Goal: Task Accomplishment & Management: Manage account settings

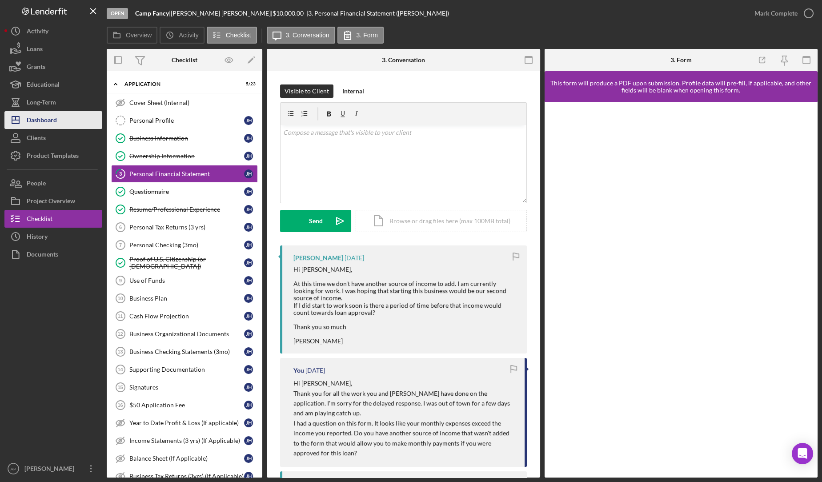
click at [58, 121] on button "Icon/Dashboard Dashboard" at bounding box center [53, 120] width 98 height 18
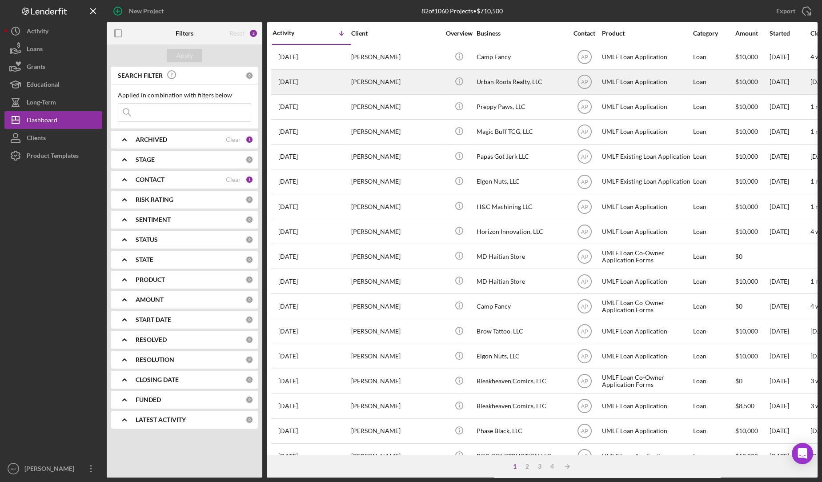
click at [527, 79] on div "Urban Roots Realty, LLC" at bounding box center [520, 82] width 89 height 24
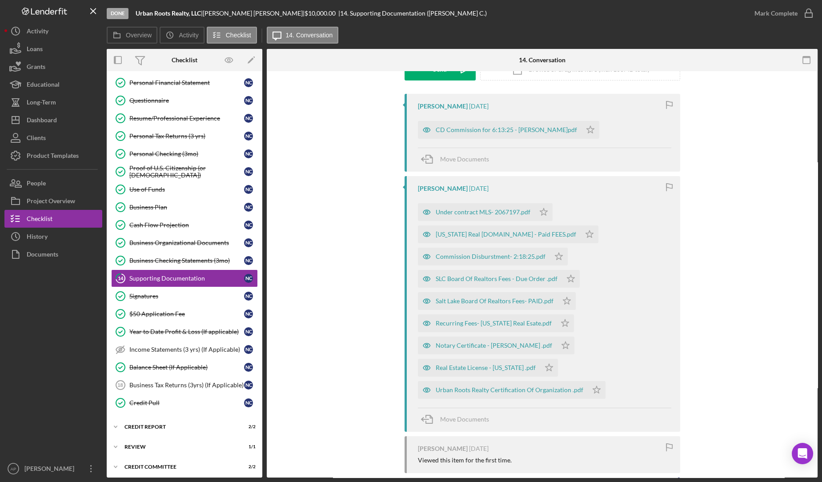
scroll to position [148, 0]
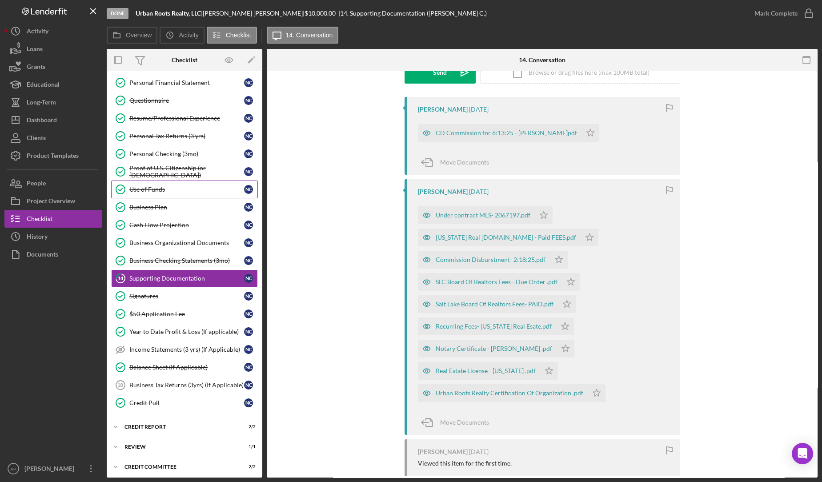
click at [186, 190] on div "Use of Funds" at bounding box center [186, 189] width 115 height 7
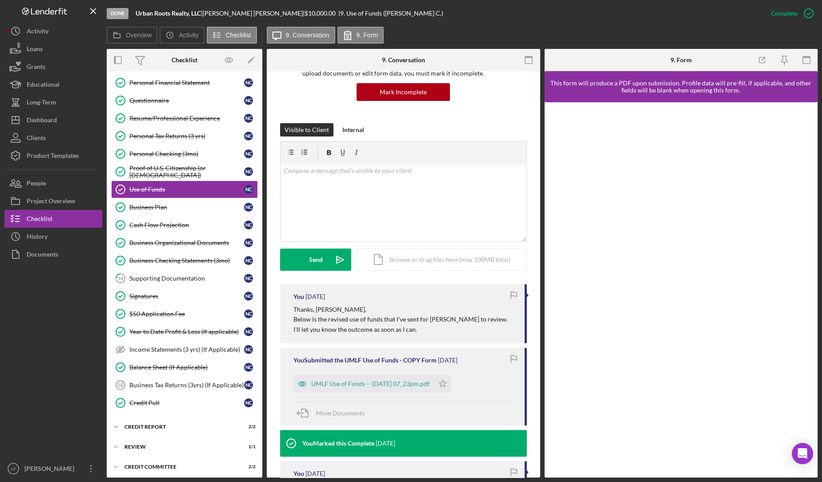
scroll to position [84, 0]
click at [396, 383] on div "UMLF Use of Funds -- [DATE] 07_23pm.pdf" at bounding box center [370, 383] width 118 height 7
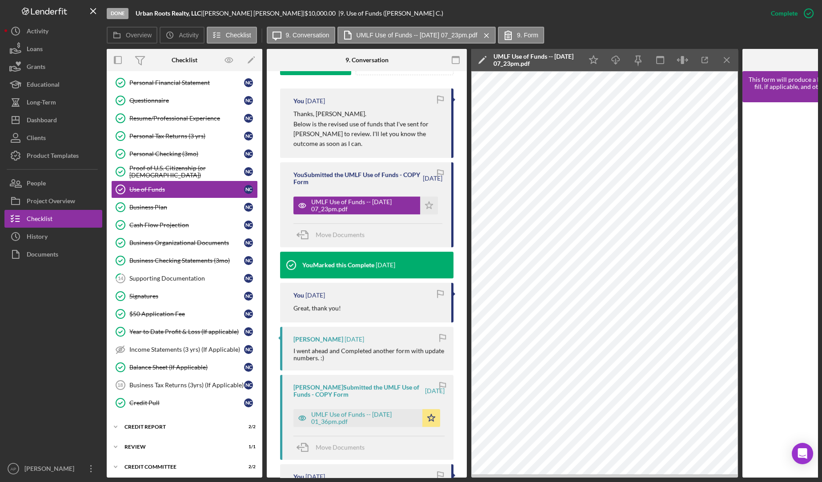
scroll to position [290, 0]
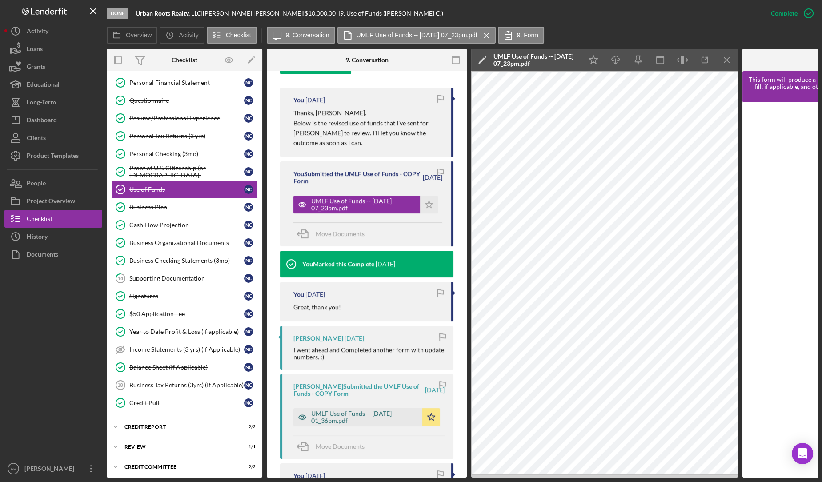
click at [340, 418] on div "UMLF Use of Funds -- [DATE] 01_36pm.pdf" at bounding box center [364, 417] width 107 height 14
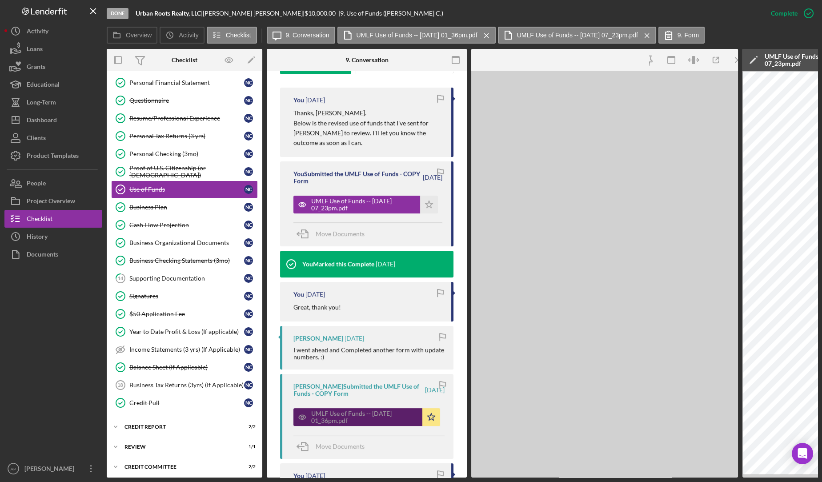
click at [340, 418] on div "UMLF Use of Funds -- [DATE] 01_36pm.pdf" at bounding box center [364, 417] width 107 height 14
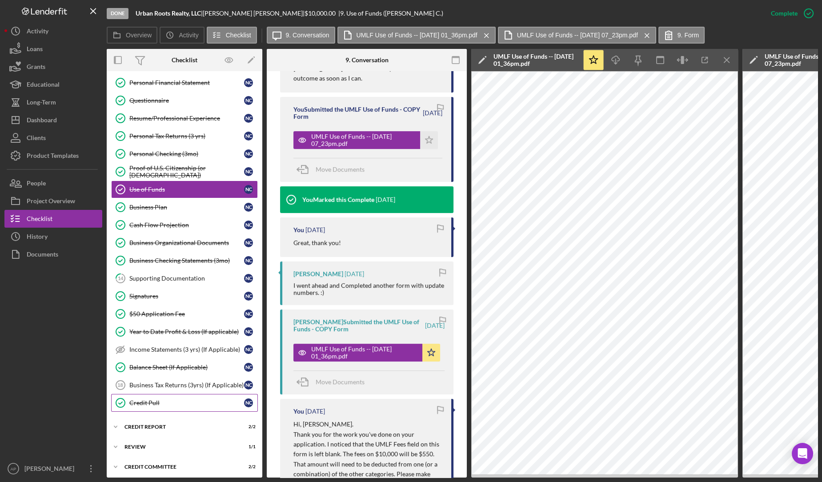
scroll to position [114, 0]
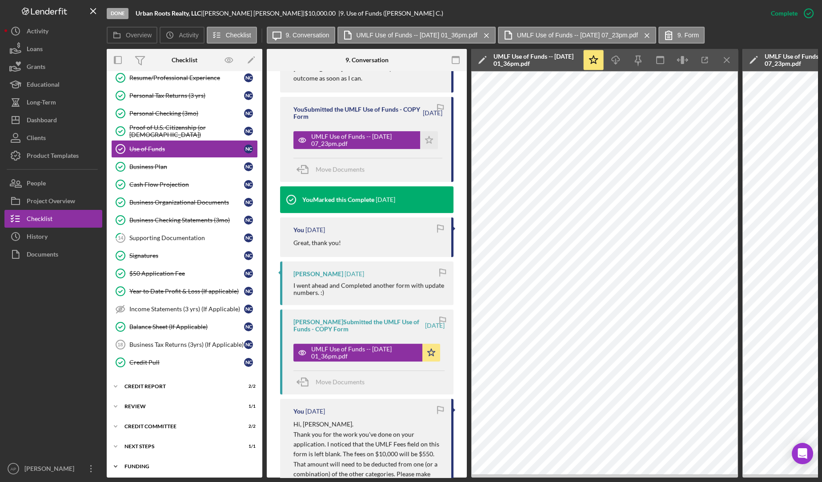
click at [131, 463] on div "Funding" at bounding box center [187, 465] width 127 height 5
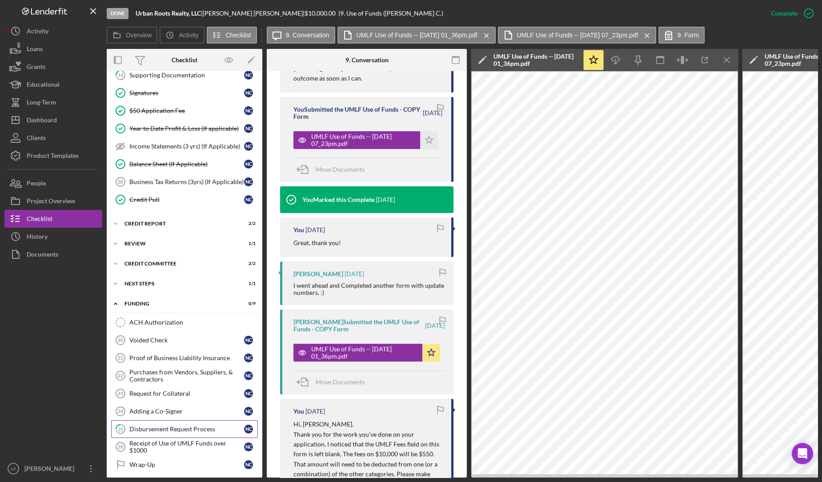
click at [182, 425] on div "Disbursement Request Process" at bounding box center [186, 428] width 115 height 7
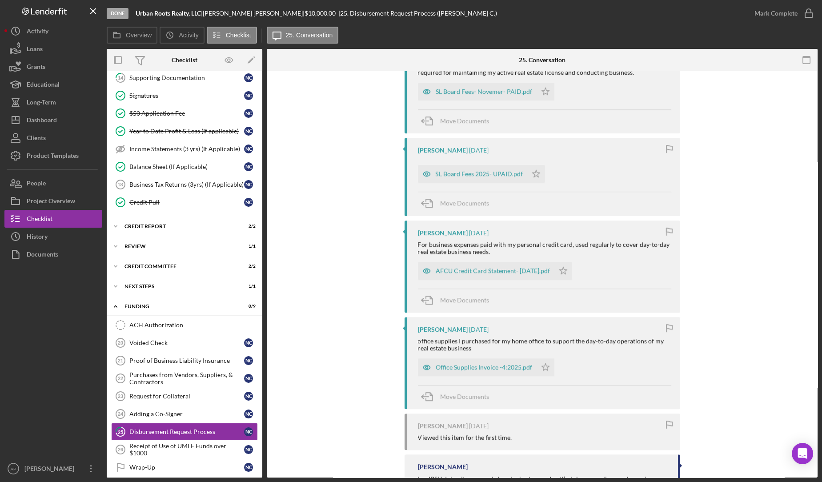
scroll to position [912, 0]
click at [462, 274] on div "AFCU Credit Card Statement- [DATE].pdf" at bounding box center [492, 270] width 114 height 7
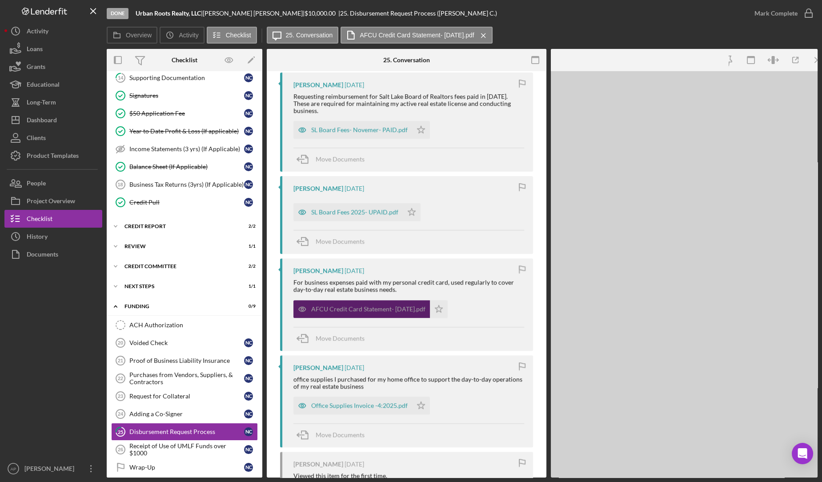
click at [462, 296] on div "AFCU Credit Card Statement- [DATE].pdf Icon/Star" at bounding box center [408, 307] width 231 height 22
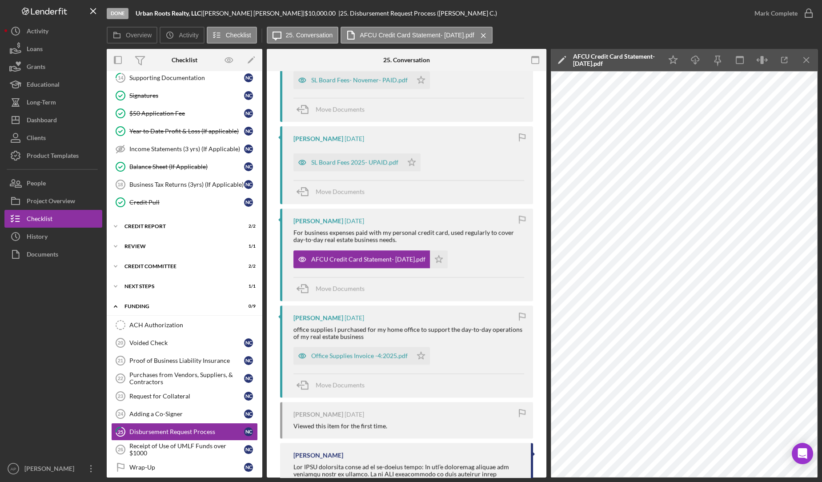
scroll to position [961, 0]
click at [372, 360] on div "Office Supplies Invoice -4:2025.pdf" at bounding box center [359, 356] width 96 height 7
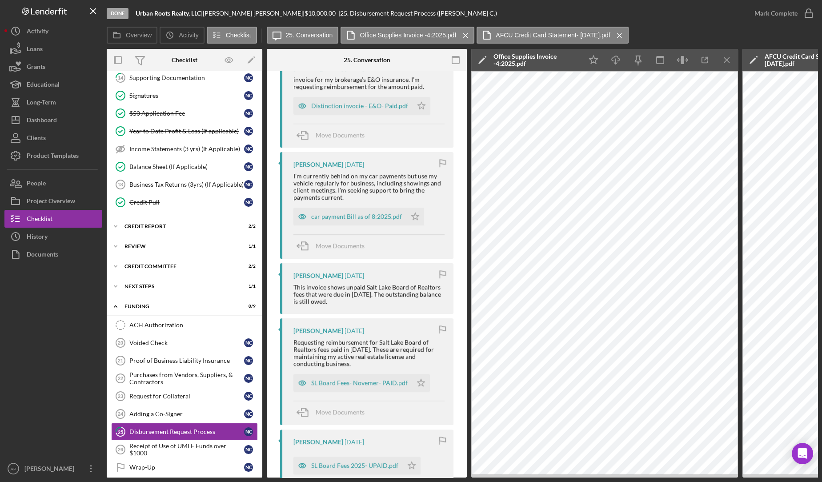
scroll to position [729, 0]
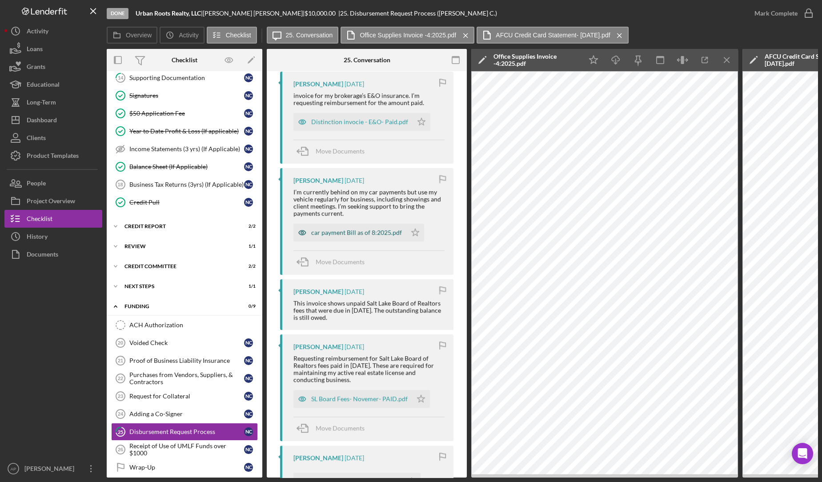
click at [363, 241] on div "car payment Bill as of 8:2025.pdf" at bounding box center [349, 233] width 113 height 18
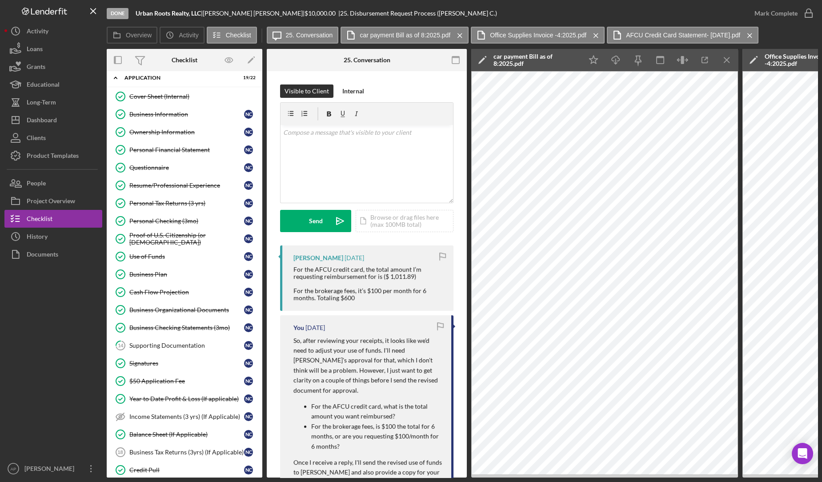
scroll to position [0, 0]
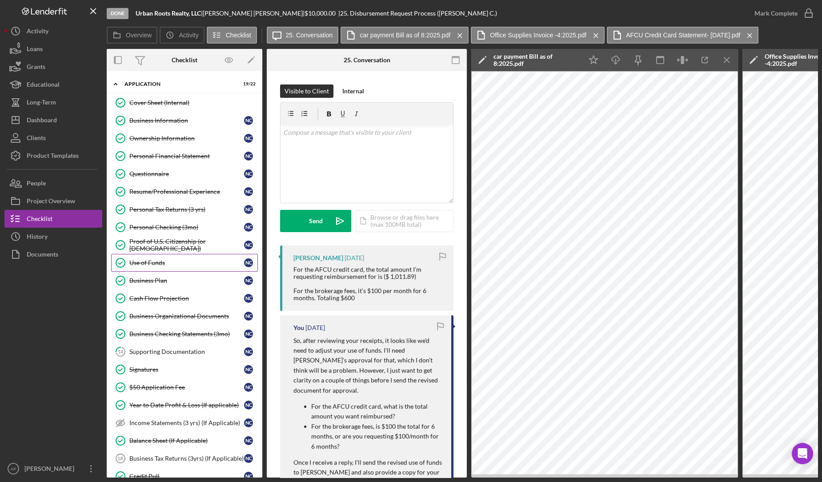
click at [187, 254] on link "Use of Funds Use of Funds N C" at bounding box center [184, 263] width 147 height 18
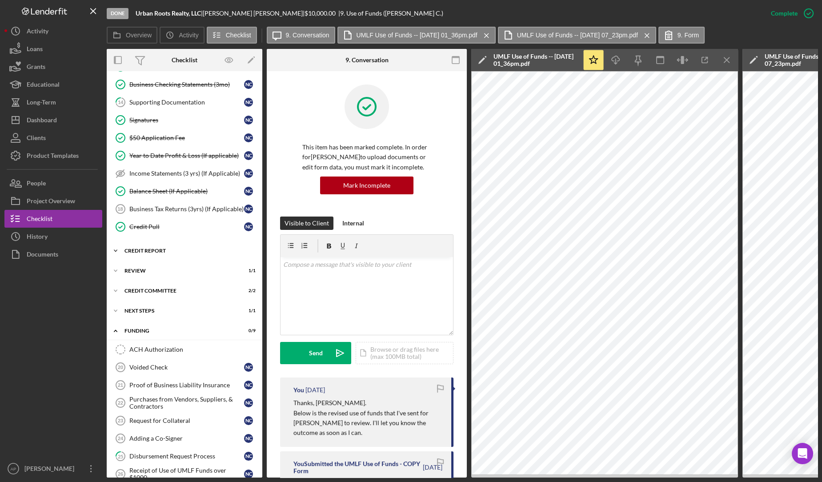
scroll to position [276, 0]
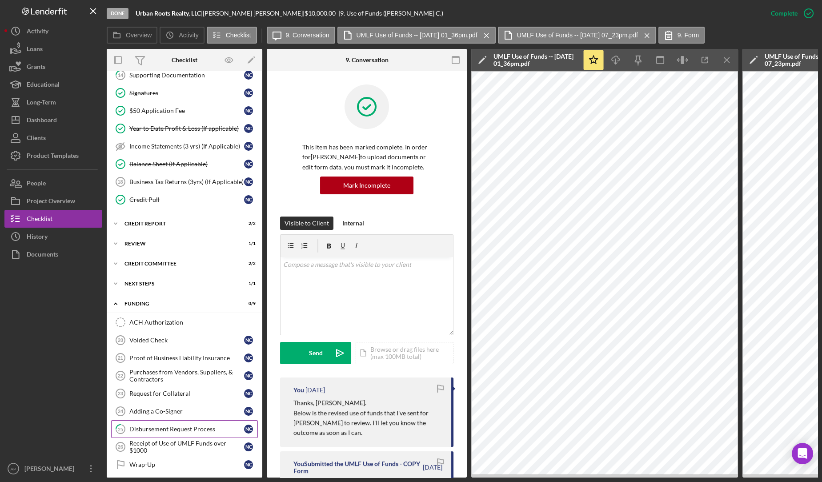
click at [148, 425] on div "Disbursement Request Process" at bounding box center [186, 428] width 115 height 7
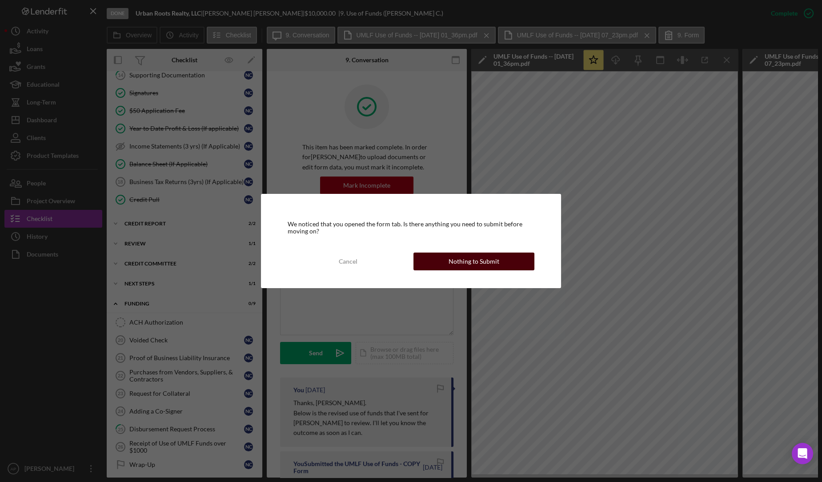
click at [477, 262] on div "Nothing to Submit" at bounding box center [473, 261] width 51 height 18
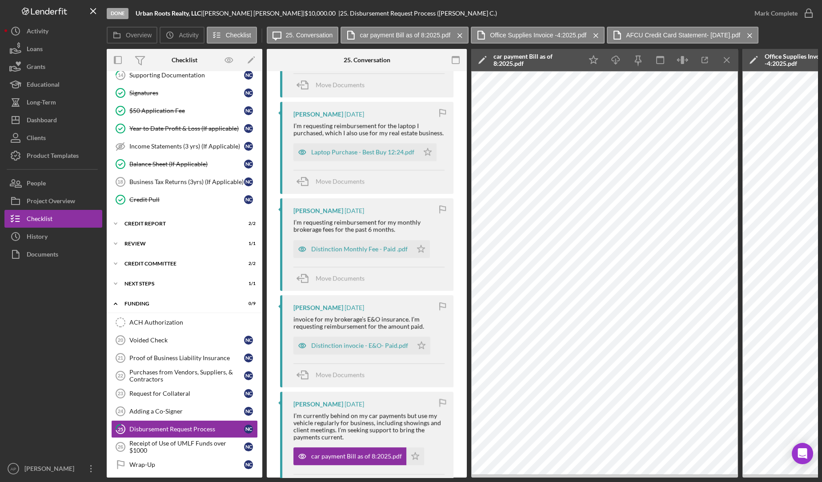
scroll to position [507, 0]
click at [359, 251] on div "Distinction Monthly Fee - Paid .pdf" at bounding box center [359, 247] width 96 height 7
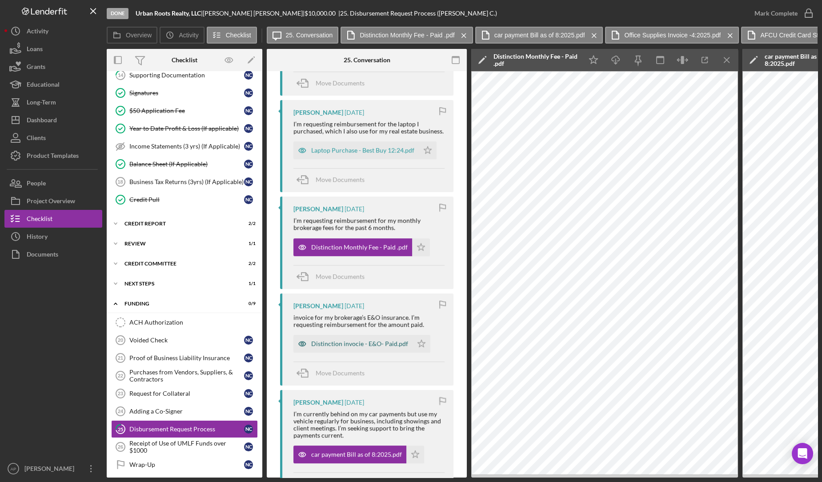
click at [372, 347] on div "Distinction invocie - E&O- Paid.pdf" at bounding box center [359, 343] width 97 height 7
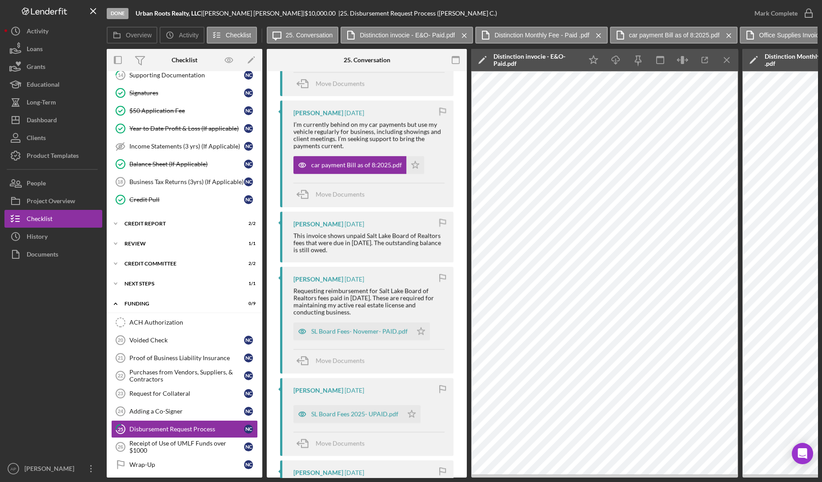
scroll to position [797, 0]
click at [372, 334] on div "SL Board Fees- Novemer- PAID.pdf" at bounding box center [359, 330] width 96 height 7
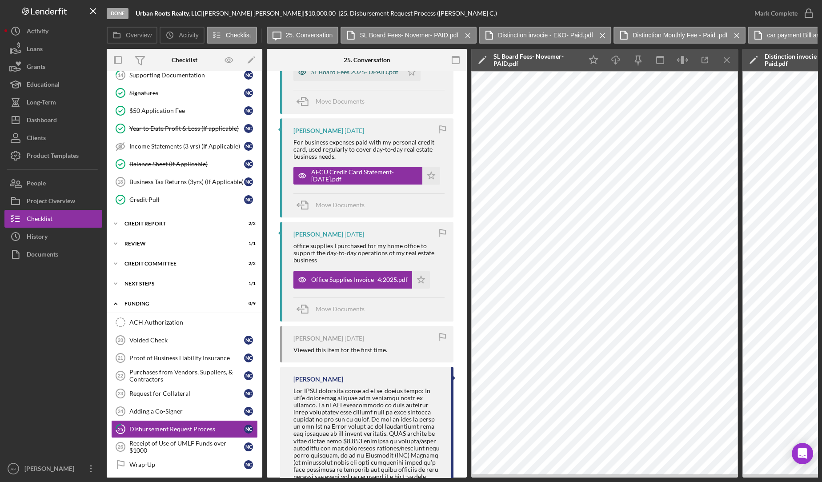
scroll to position [1139, 0]
click at [369, 182] on div "AFCU Credit Card Statement- [DATE].pdf" at bounding box center [364, 175] width 107 height 14
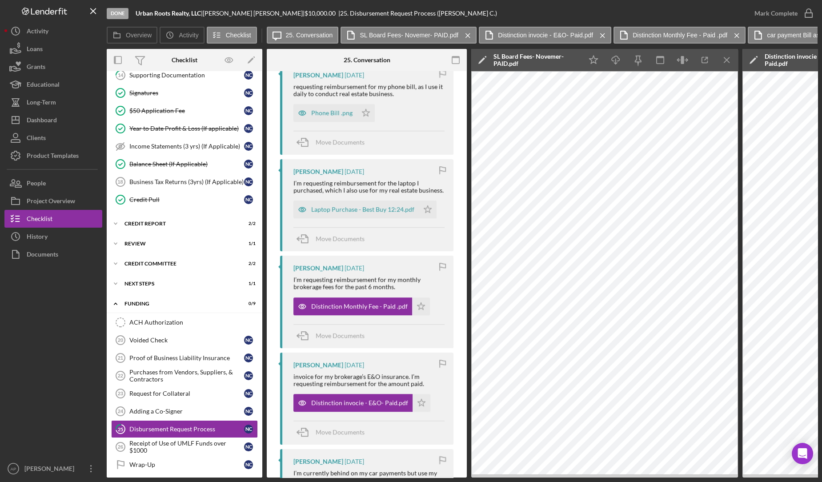
scroll to position [448, 0]
drag, startPoint x: 423, startPoint y: 398, endPoint x: 288, endPoint y: 389, distance: 134.5
click at [288, 389] on div "[PERSON_NAME] [DATE] invoice for my brokerage’s E&O insurance. I’m requesting r…" at bounding box center [366, 398] width 173 height 92
copy div "invoice for my brokerage’s E&O insurance. I’m requesting reimbursement for the …"
drag, startPoint x: 398, startPoint y: 300, endPoint x: 287, endPoint y: 291, distance: 111.4
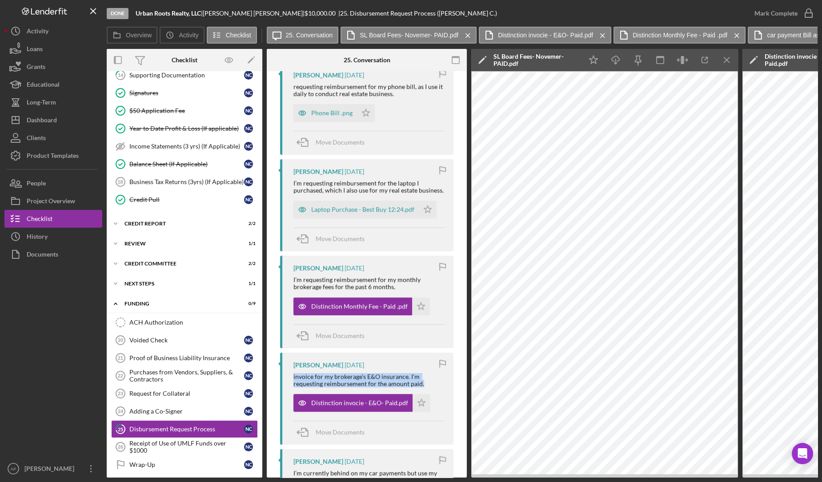
click at [287, 291] on div "[PERSON_NAME] [DATE] I’m requesting reimbursement for my monthly brokerage fees…" at bounding box center [366, 302] width 173 height 92
copy div "I’m requesting reimbursement for my monthly brokerage fees for the past 6 month…"
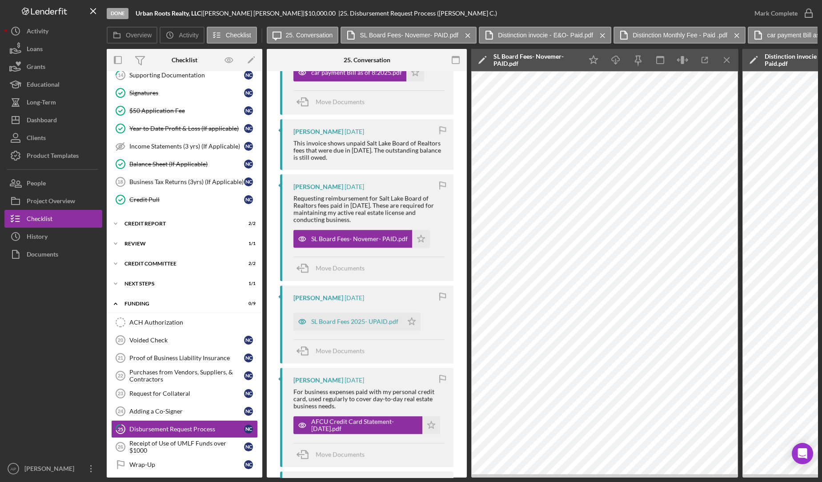
scroll to position [889, 0]
click at [348, 324] on div "SL Board Fees 2025- UPAID.pdf" at bounding box center [354, 320] width 87 height 7
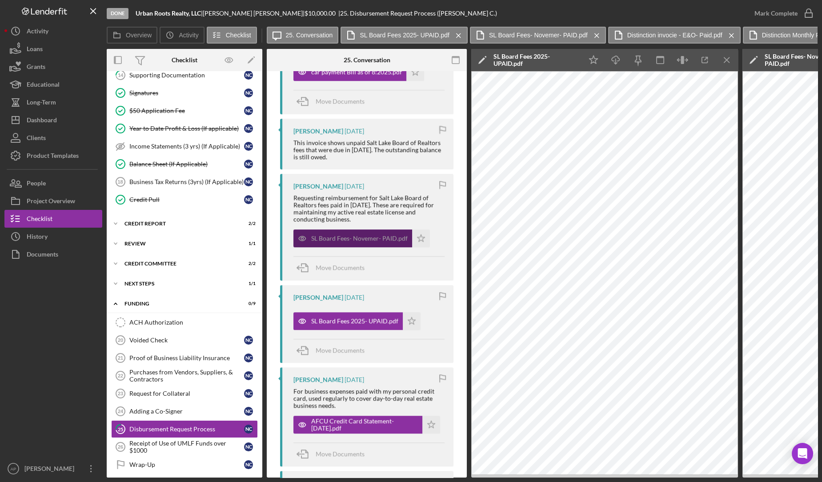
click at [356, 242] on div "SL Board Fees- Novemer- PAID.pdf" at bounding box center [359, 238] width 96 height 7
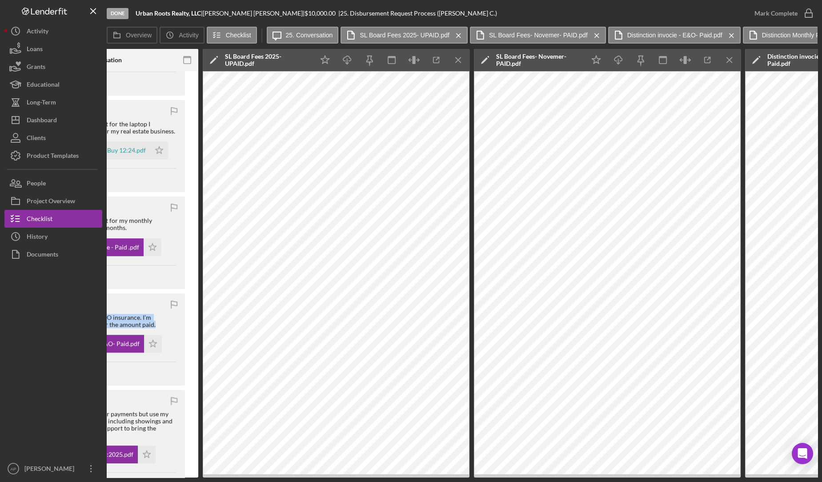
scroll to position [0, 270]
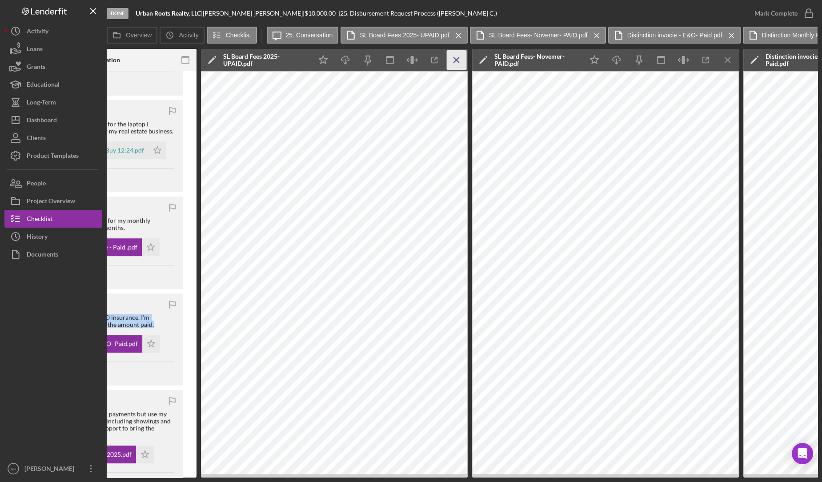
click at [452, 60] on icon "Icon/Menu Close" at bounding box center [457, 60] width 20 height 20
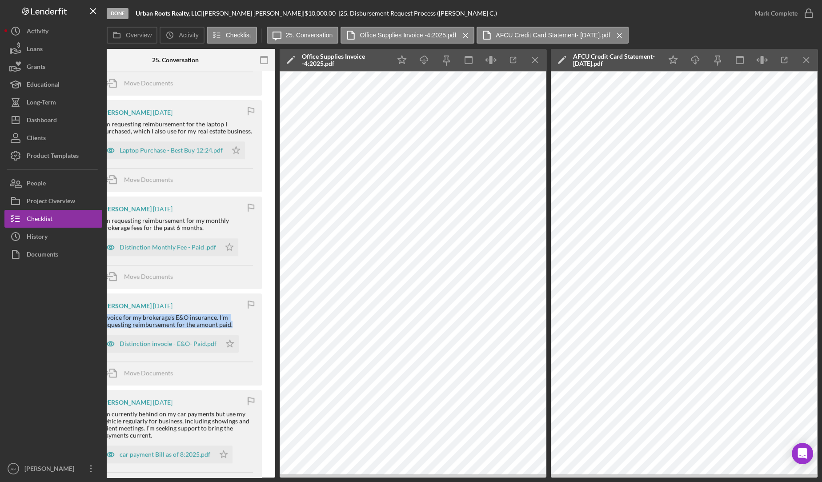
scroll to position [0, 191]
click at [533, 68] on icon "Icon/Menu Close" at bounding box center [536, 60] width 20 height 20
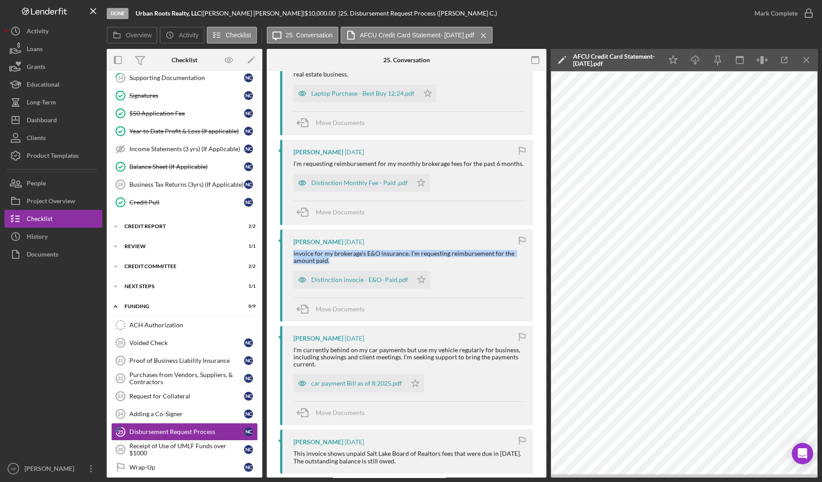
scroll to position [450, 0]
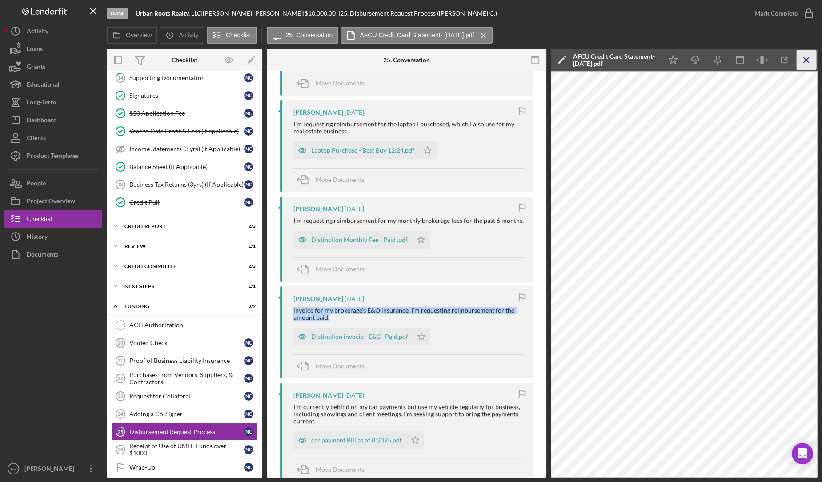
click at [806, 63] on icon "Icon/Menu Close" at bounding box center [806, 60] width 20 height 20
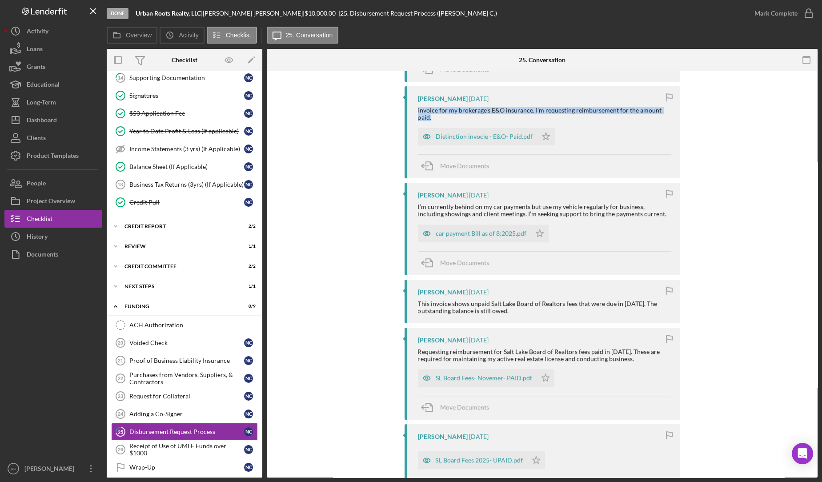
scroll to position [607, 0]
